Goal: Contribute content

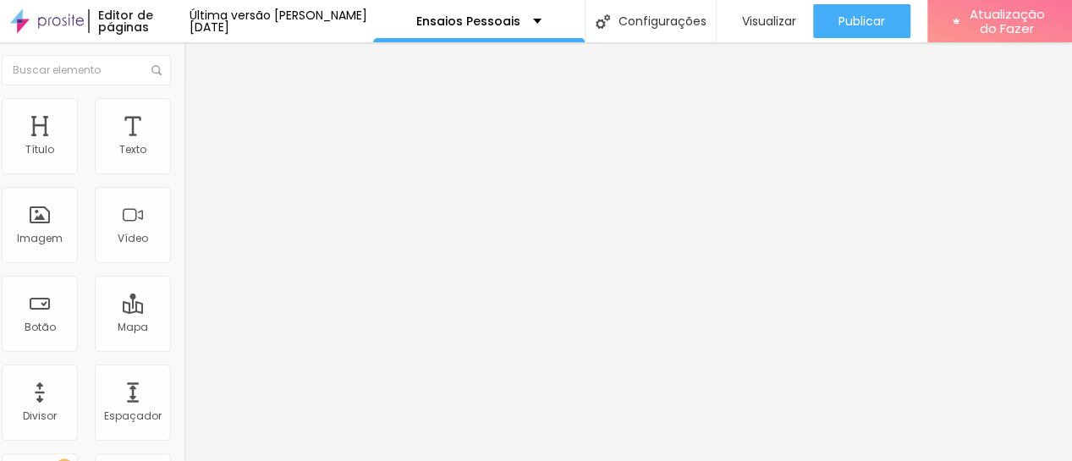
scroll to position [13, 14]
click at [276, 142] on img at bounding box center [281, 137] width 10 height 10
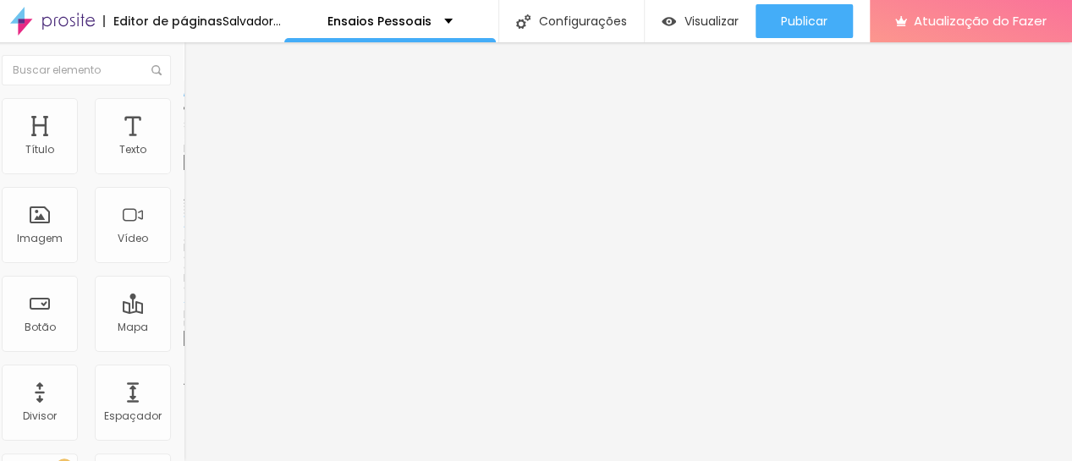
click at [194, 146] on font "Trocar imagem" at bounding box center [235, 138] width 82 height 14
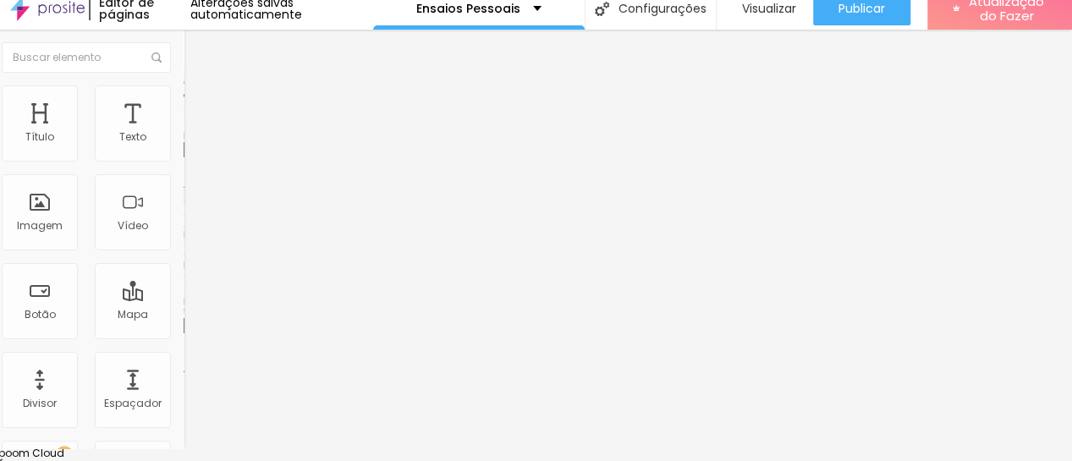
scroll to position [0, 1]
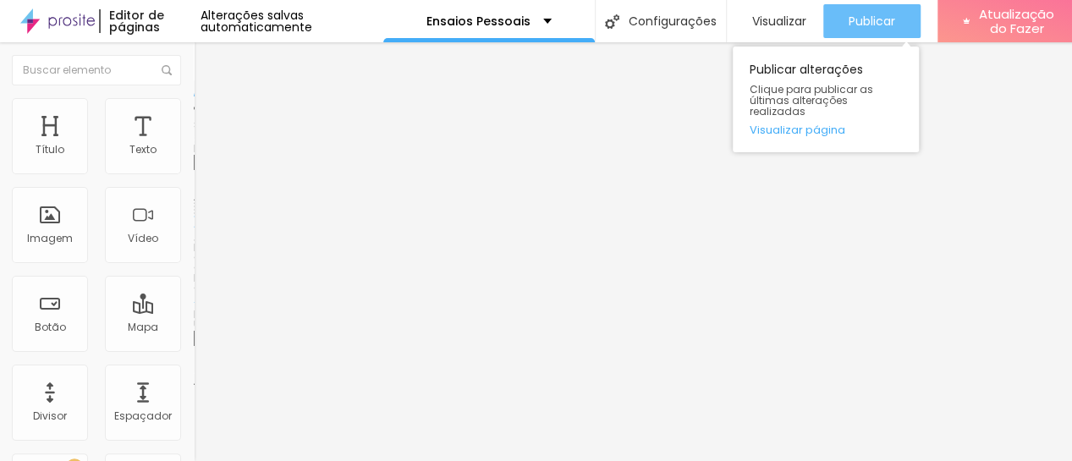
click at [890, 30] on div "Publicar" at bounding box center [872, 21] width 47 height 34
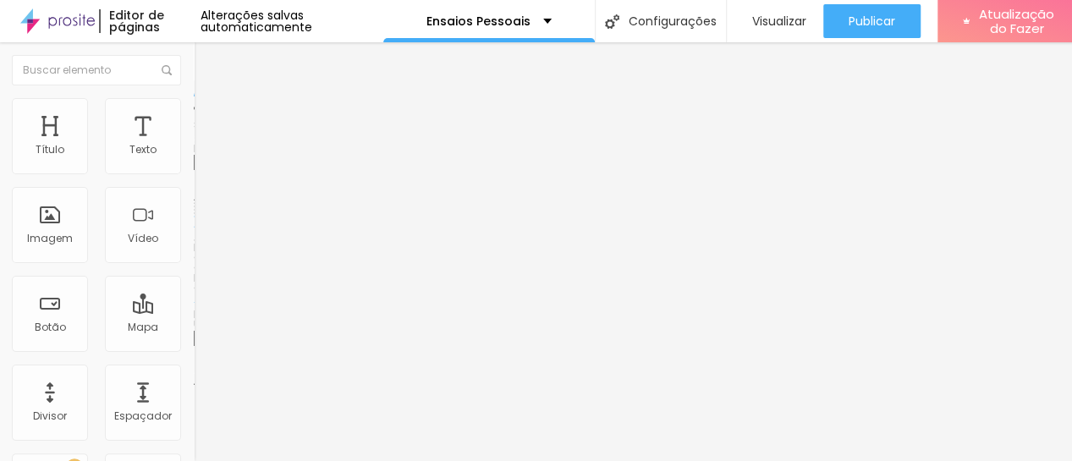
scroll to position [13, 14]
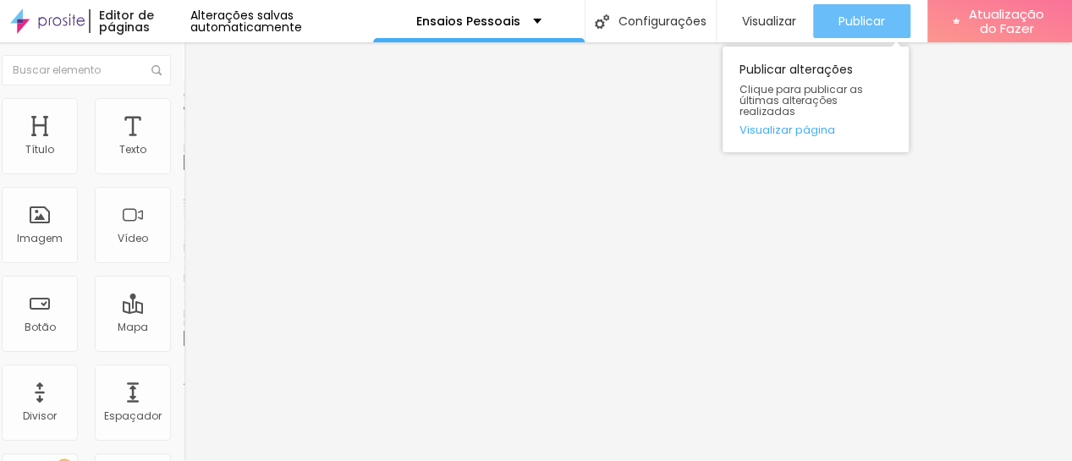
click at [841, 13] on font "Publicar" at bounding box center [862, 21] width 47 height 17
